Goal: Information Seeking & Learning: Understand process/instructions

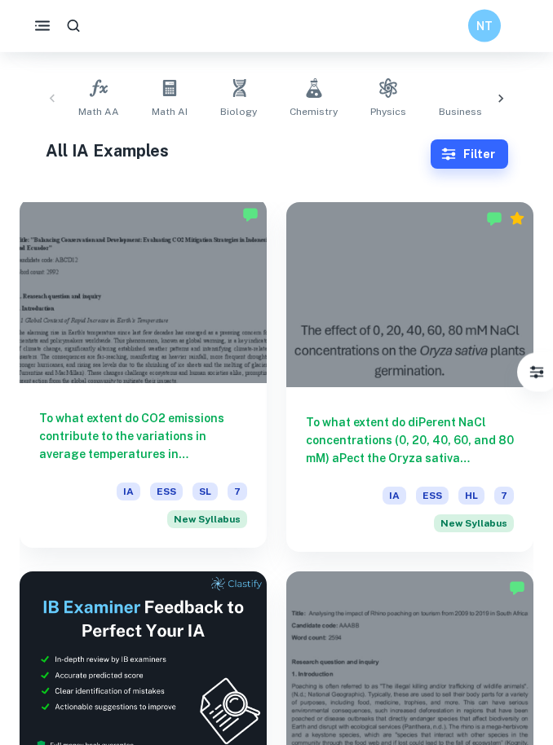
scroll to position [327, 0]
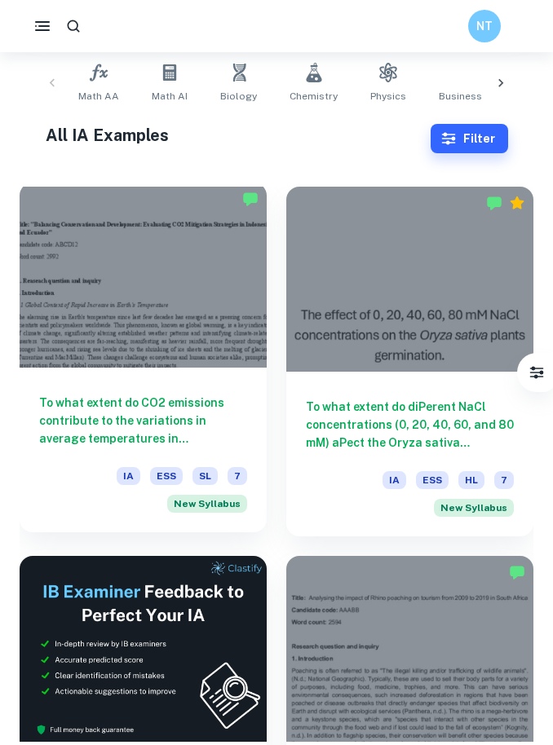
click at [117, 364] on div at bounding box center [143, 275] width 247 height 185
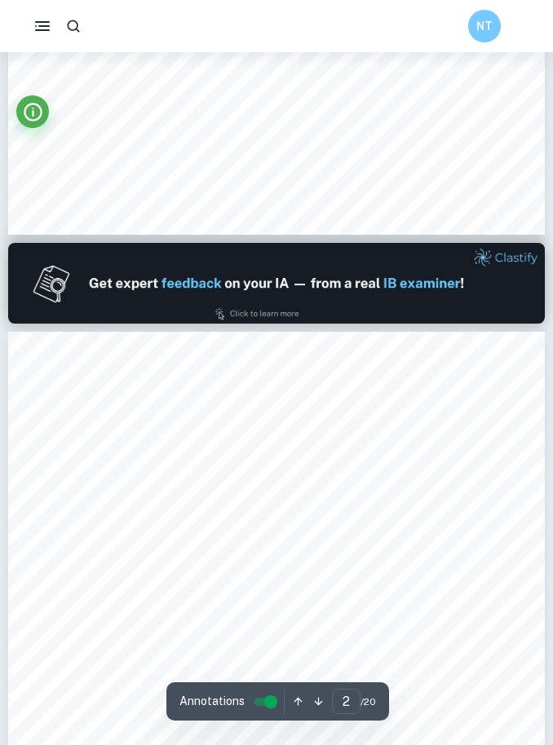
type input "1"
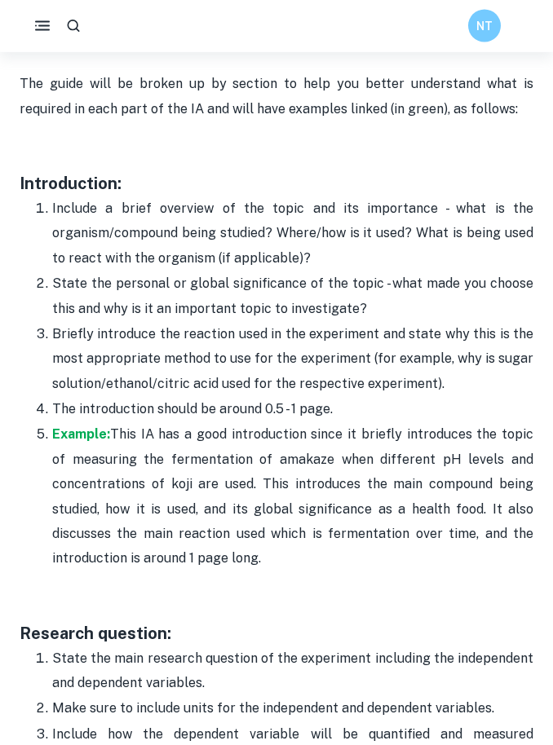
scroll to position [1025, 0]
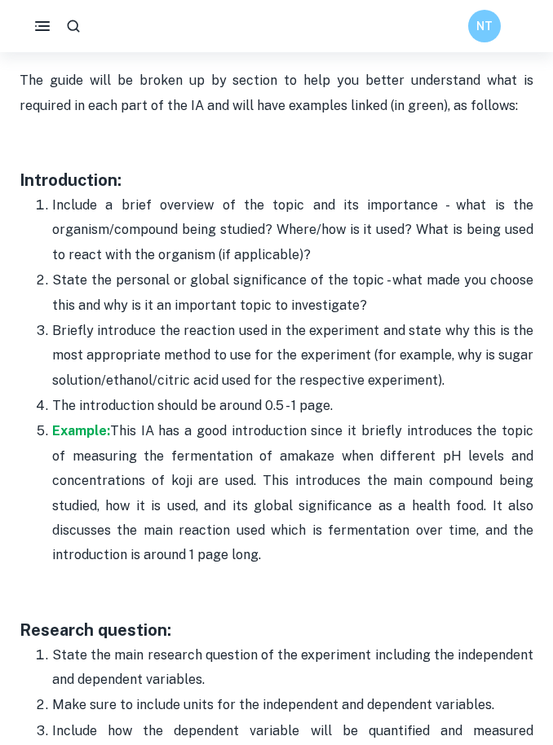
click at [131, 229] on p "Include a brief overview of the topic and its importance - what is the organism…" at bounding box center [292, 230] width 481 height 74
click at [116, 239] on p "Include a brief overview of the topic and its importance - what is the organism…" at bounding box center [292, 230] width 481 height 74
click at [86, 233] on p "Include a brief overview of the topic and its importance - what is the organism…" at bounding box center [292, 230] width 481 height 74
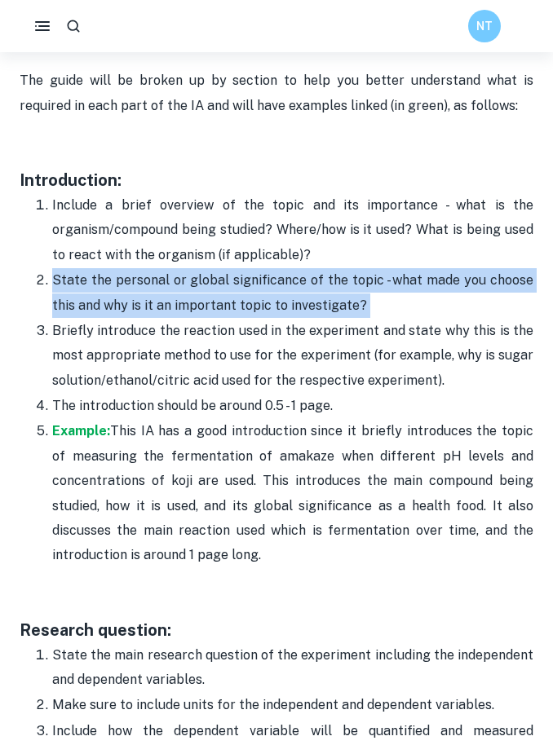
drag, startPoint x: 55, startPoint y: 269, endPoint x: 394, endPoint y: 289, distance: 339.8
click at [395, 290] on p "State the personal or global significance of the topic - what made you choose t…" at bounding box center [292, 293] width 481 height 50
click at [395, 302] on p "State the personal or global significance of the topic - what made you choose t…" at bounding box center [292, 293] width 481 height 50
drag, startPoint x: 357, startPoint y: 299, endPoint x: 23, endPoint y: 277, distance: 335.0
click at [23, 277] on ol "Include a brief overview of the topic and its importance - what is the organism…" at bounding box center [277, 380] width 514 height 376
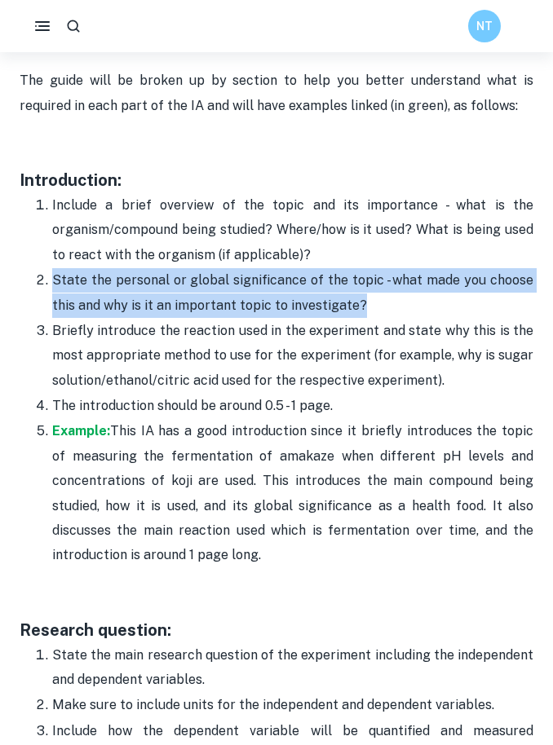
click at [108, 277] on p "State the personal or global significance of the topic - what made you choose t…" at bounding box center [292, 293] width 481 height 50
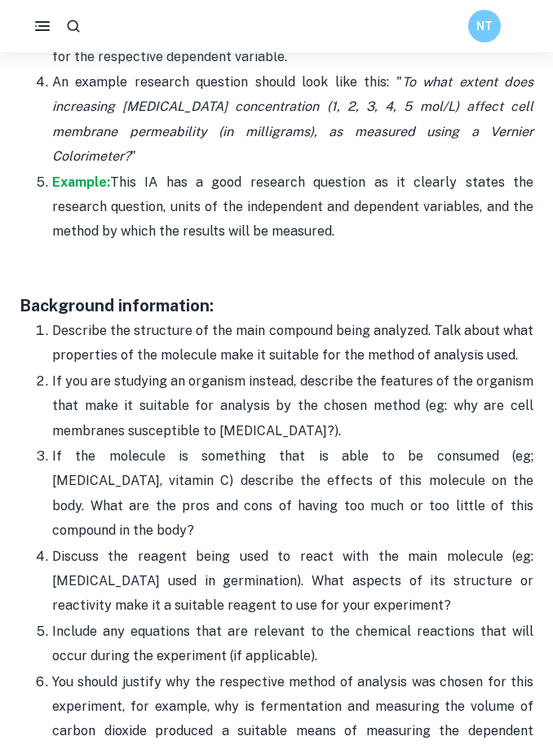
scroll to position [1594, 0]
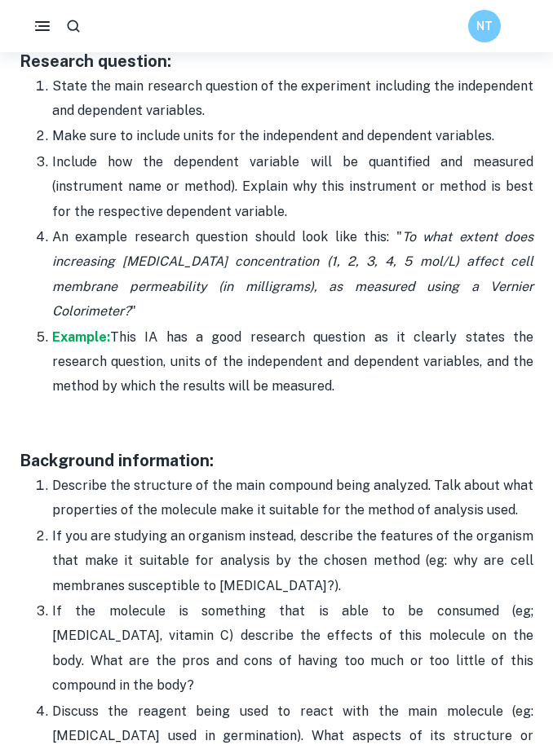
drag, startPoint x: 161, startPoint y: 16, endPoint x: -1, endPoint y: -1595, distance: 1619.3
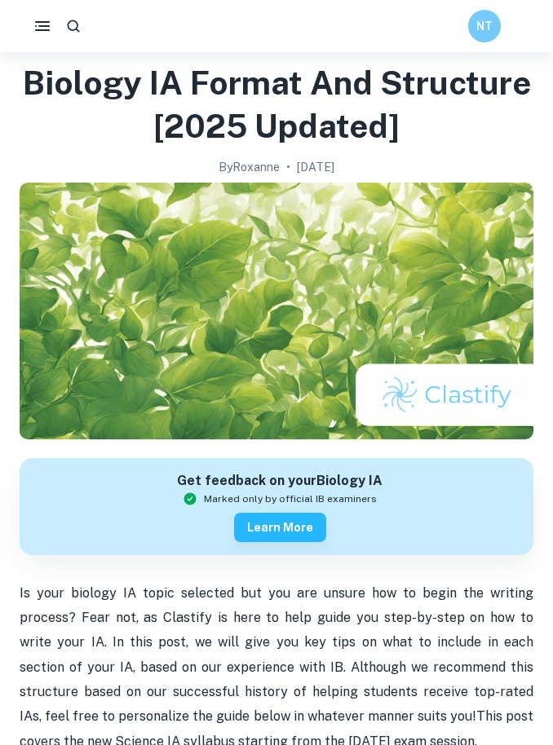
scroll to position [0, 0]
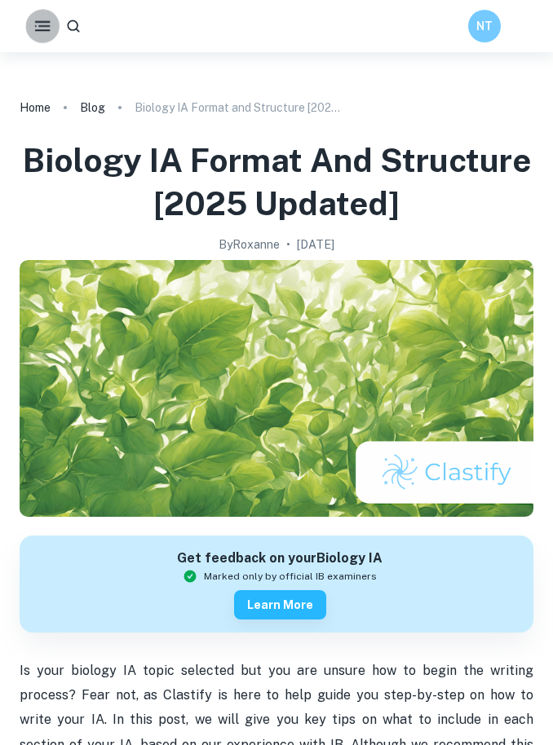
click at [38, 31] on icon "button" at bounding box center [43, 26] width 20 height 20
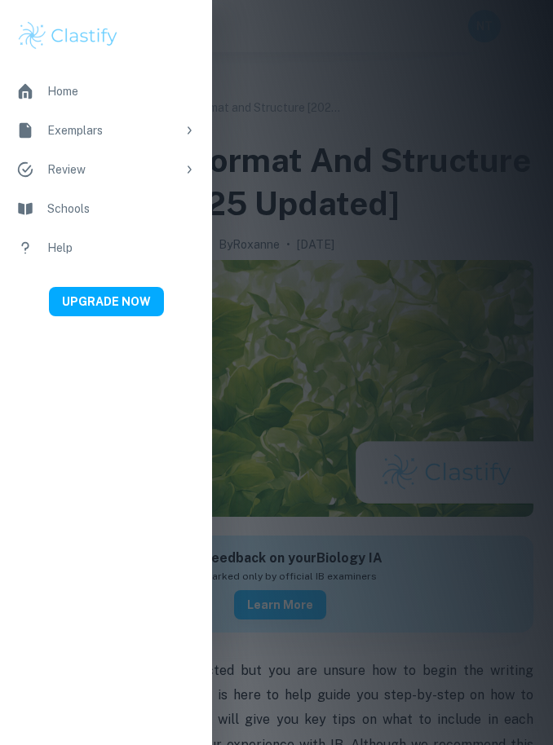
click at [462, 606] on div at bounding box center [276, 372] width 553 height 745
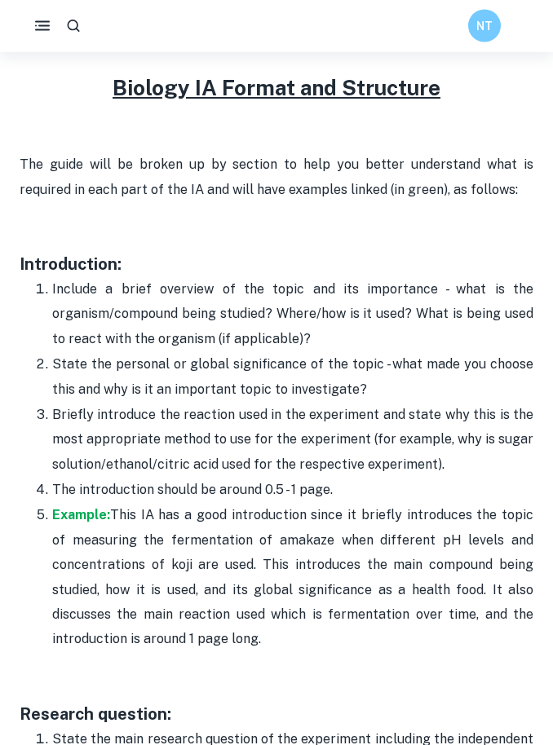
scroll to position [941, 0]
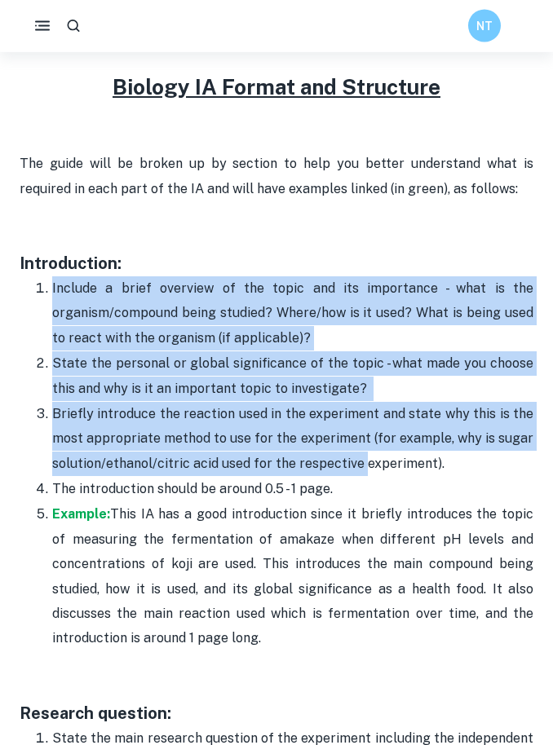
drag, startPoint x: 53, startPoint y: 275, endPoint x: 394, endPoint y: 452, distance: 384.0
click at [373, 452] on ol "Include a brief overview of the topic and its importance - what is the organism…" at bounding box center [277, 464] width 514 height 376
click at [355, 478] on p "The introduction should be around 0.5 - 1 page." at bounding box center [292, 490] width 481 height 24
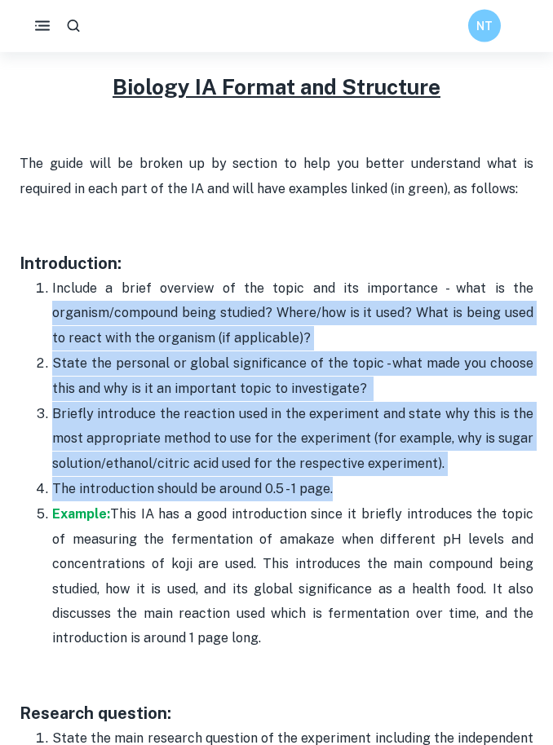
scroll to position [942, 0]
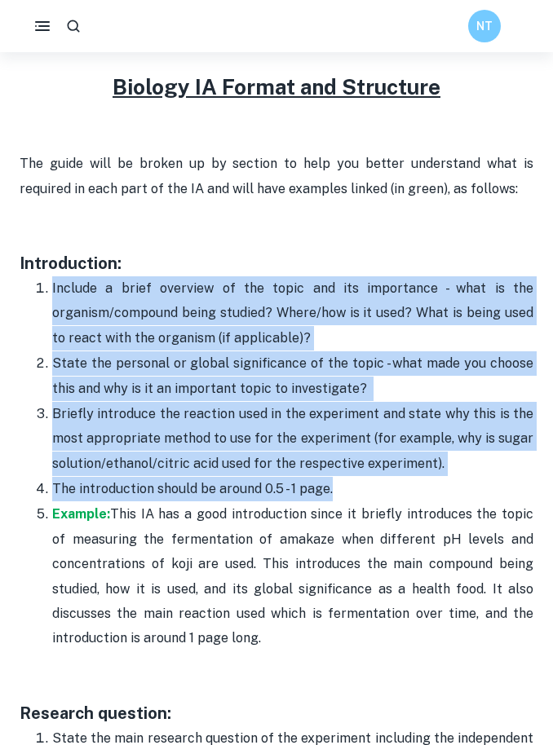
drag, startPoint x: 343, startPoint y: 480, endPoint x: 46, endPoint y: 285, distance: 356.2
click at [46, 285] on ol "Include a brief overview of the topic and its importance - what is the organism…" at bounding box center [277, 464] width 514 height 376
copy ol "Include a brief overview of the topic and its importance - what is the organism…"
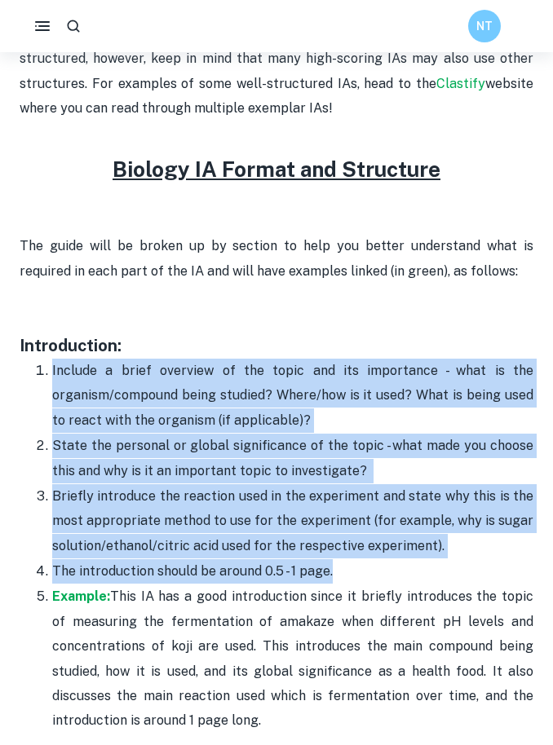
scroll to position [818, 0]
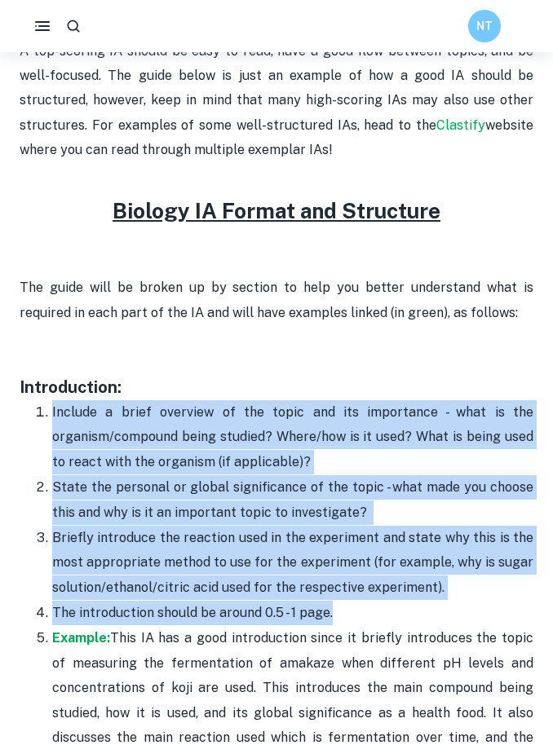
click at [285, 448] on p "Include a brief overview of the topic and its importance - what is the organism…" at bounding box center [292, 437] width 481 height 74
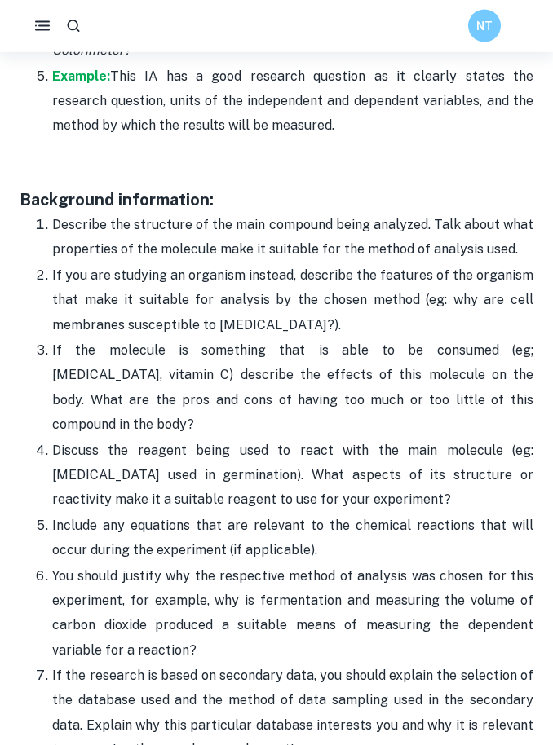
scroll to position [1856, 0]
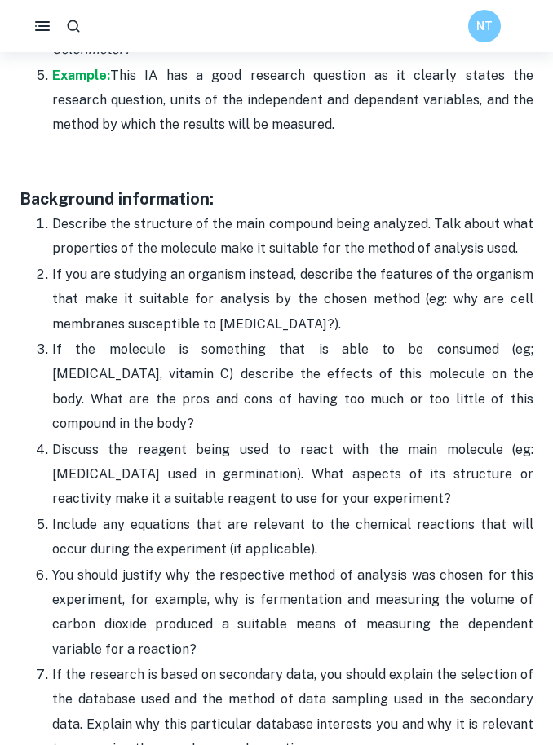
click at [50, 211] on ol "Describe the structure of the main compound being analyzed. Talk about what pro…" at bounding box center [277, 649] width 514 height 877
click at [54, 212] on p "Describe the structure of the main compound being analyzed. Talk about what pro…" at bounding box center [292, 237] width 481 height 50
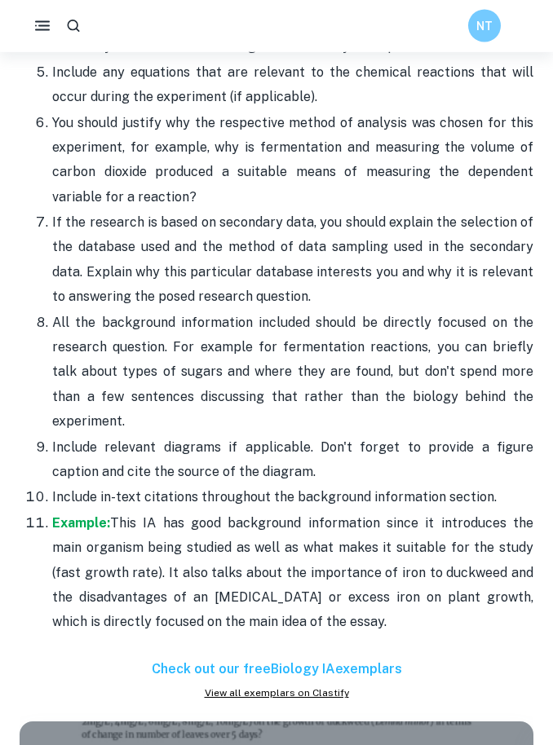
scroll to position [2308, 0]
